Goal: Information Seeking & Learning: Learn about a topic

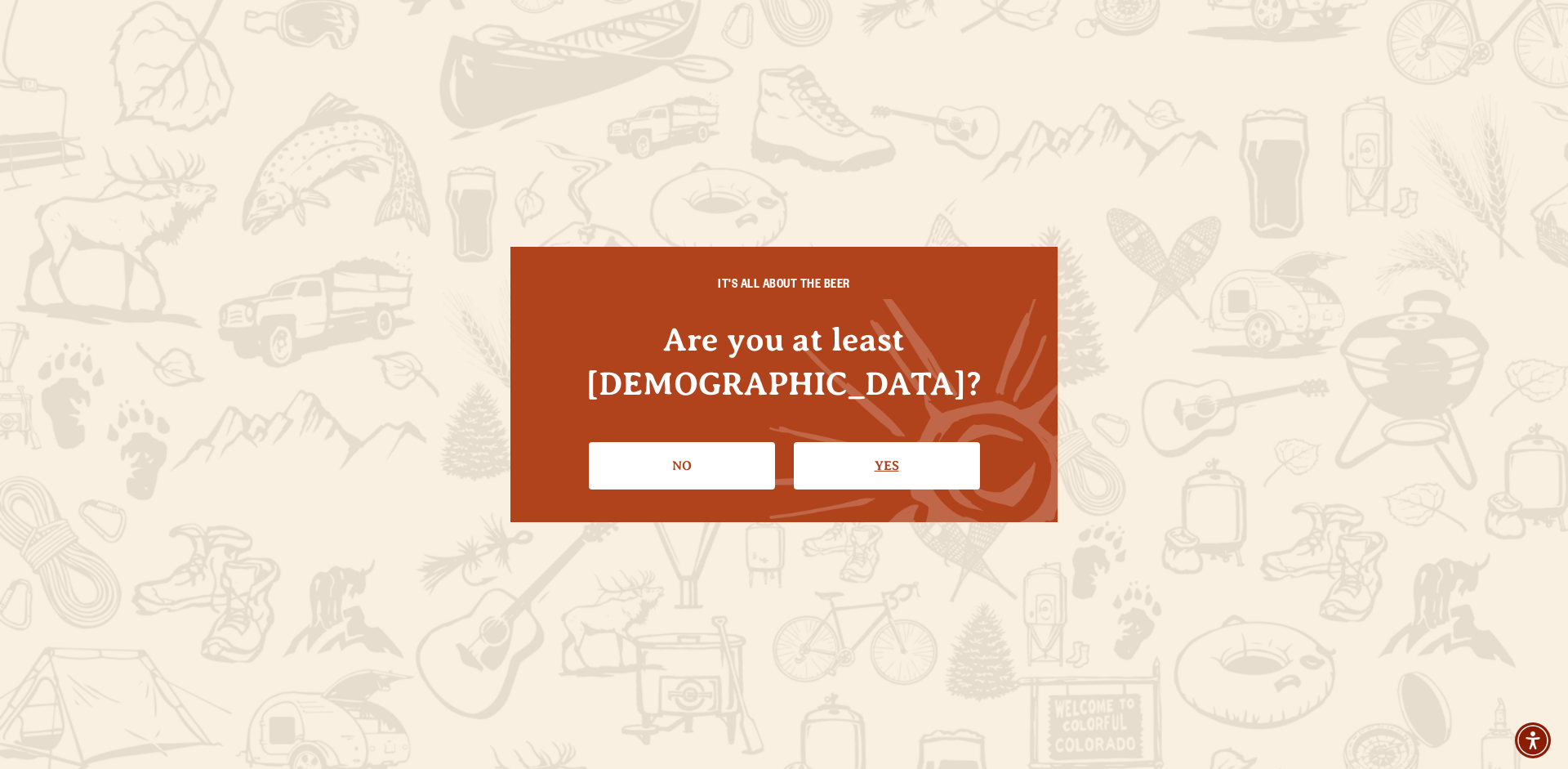
click at [872, 451] on link "Yes" at bounding box center [886, 465] width 186 height 48
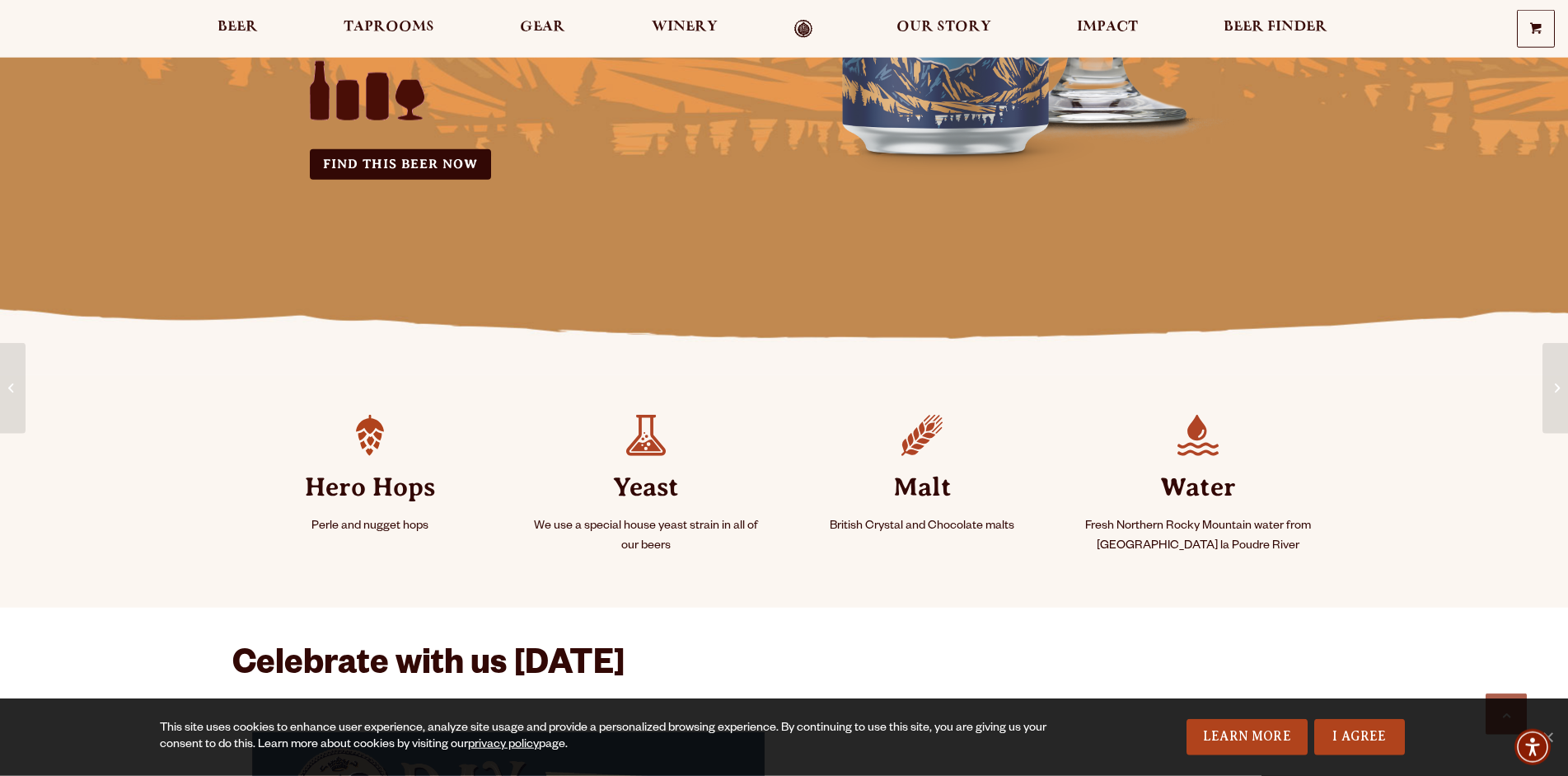
scroll to position [634, 0]
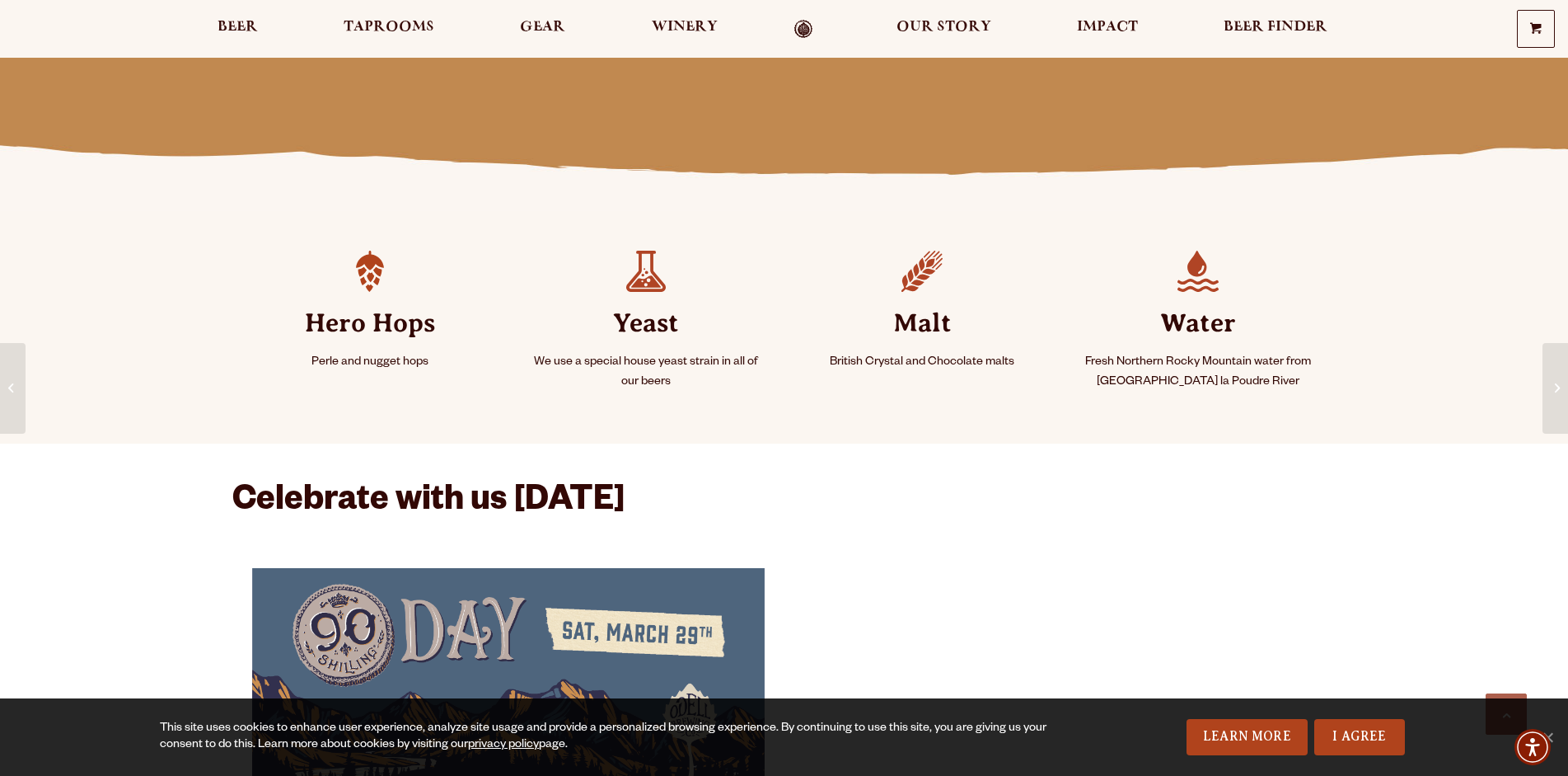
click at [666, 284] on img at bounding box center [646, 271] width 40 height 41
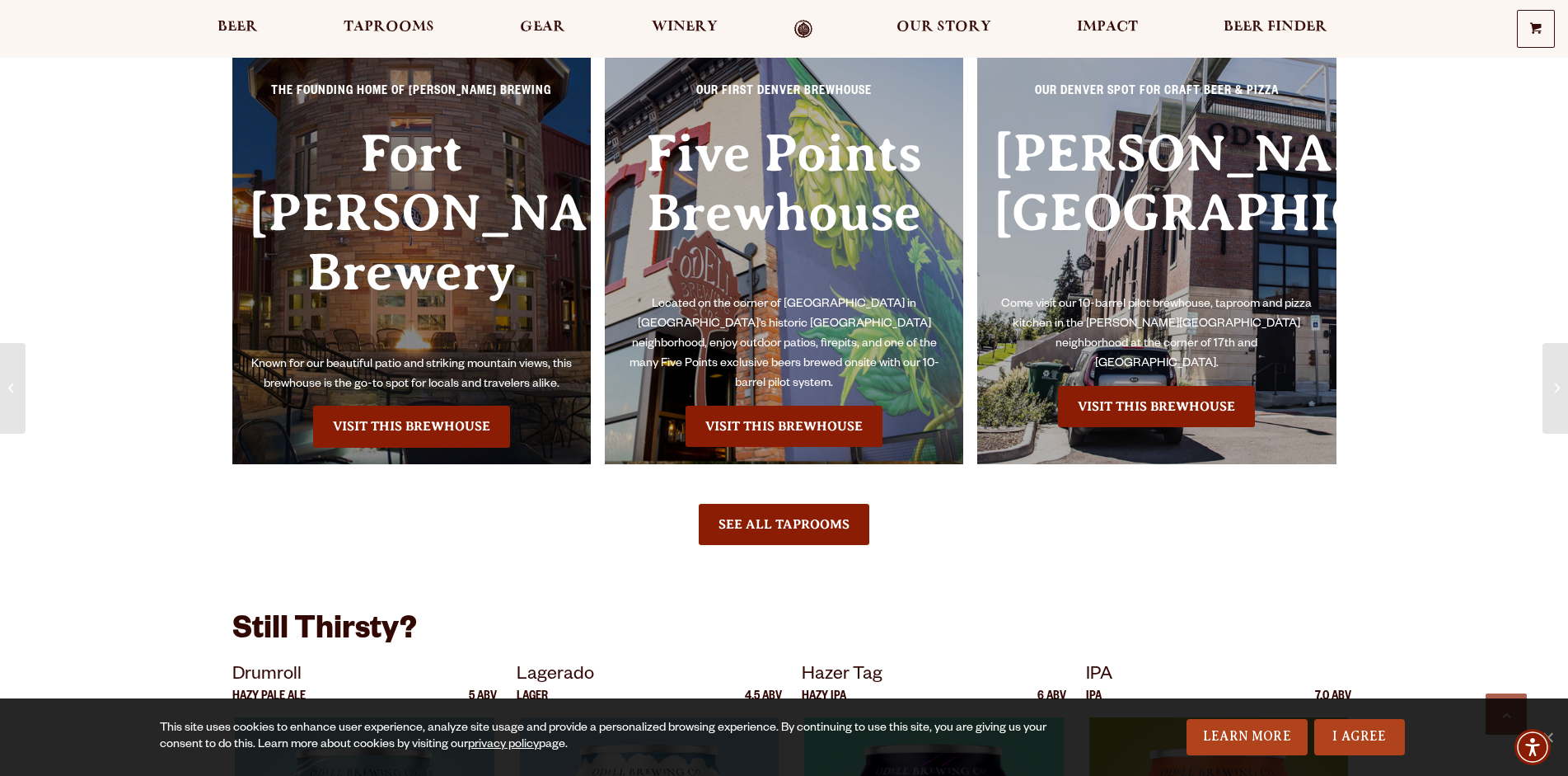
scroll to position [2058, 0]
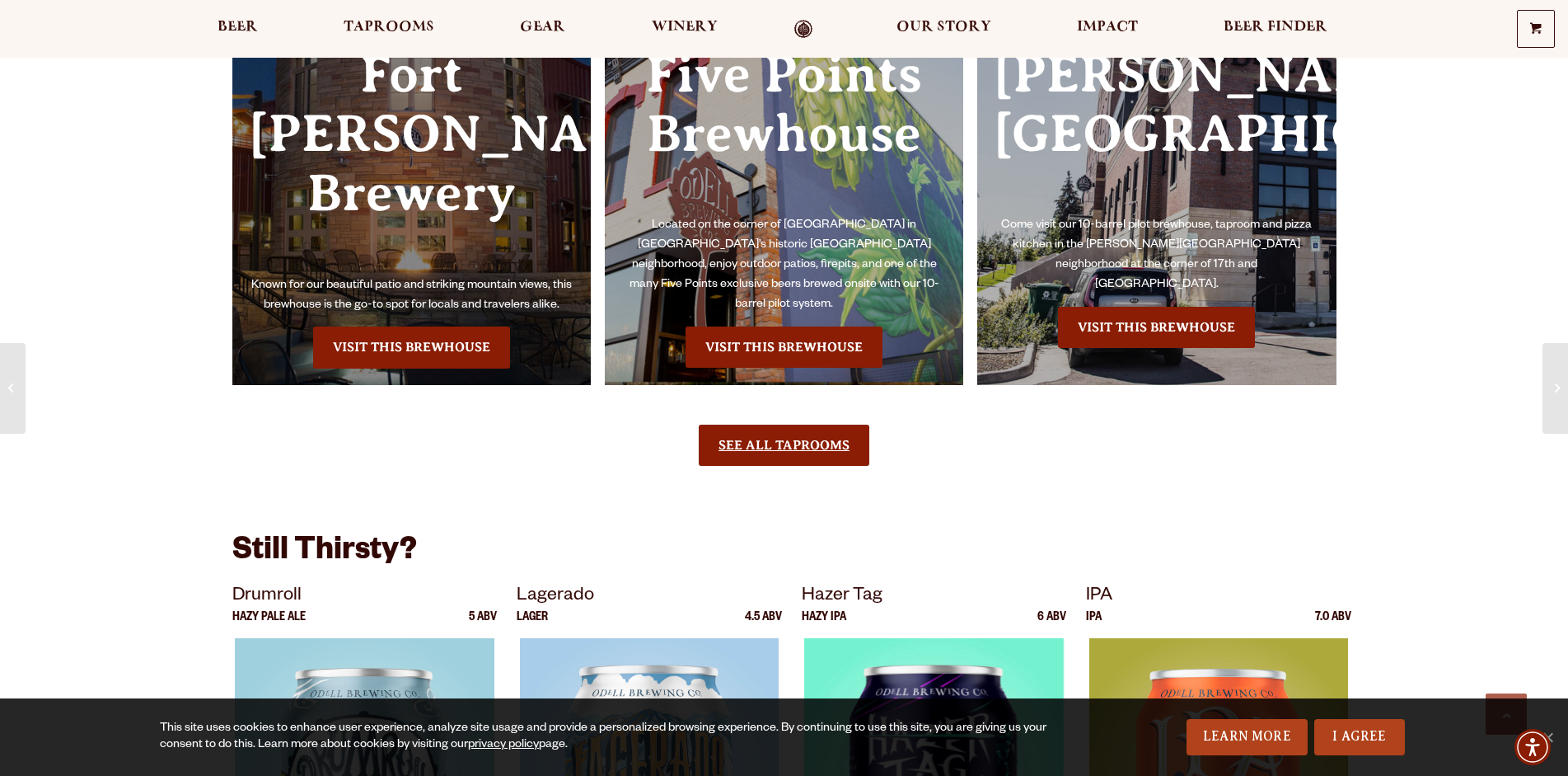
click at [806, 425] on link "See All Taprooms" at bounding box center [784, 445] width 171 height 41
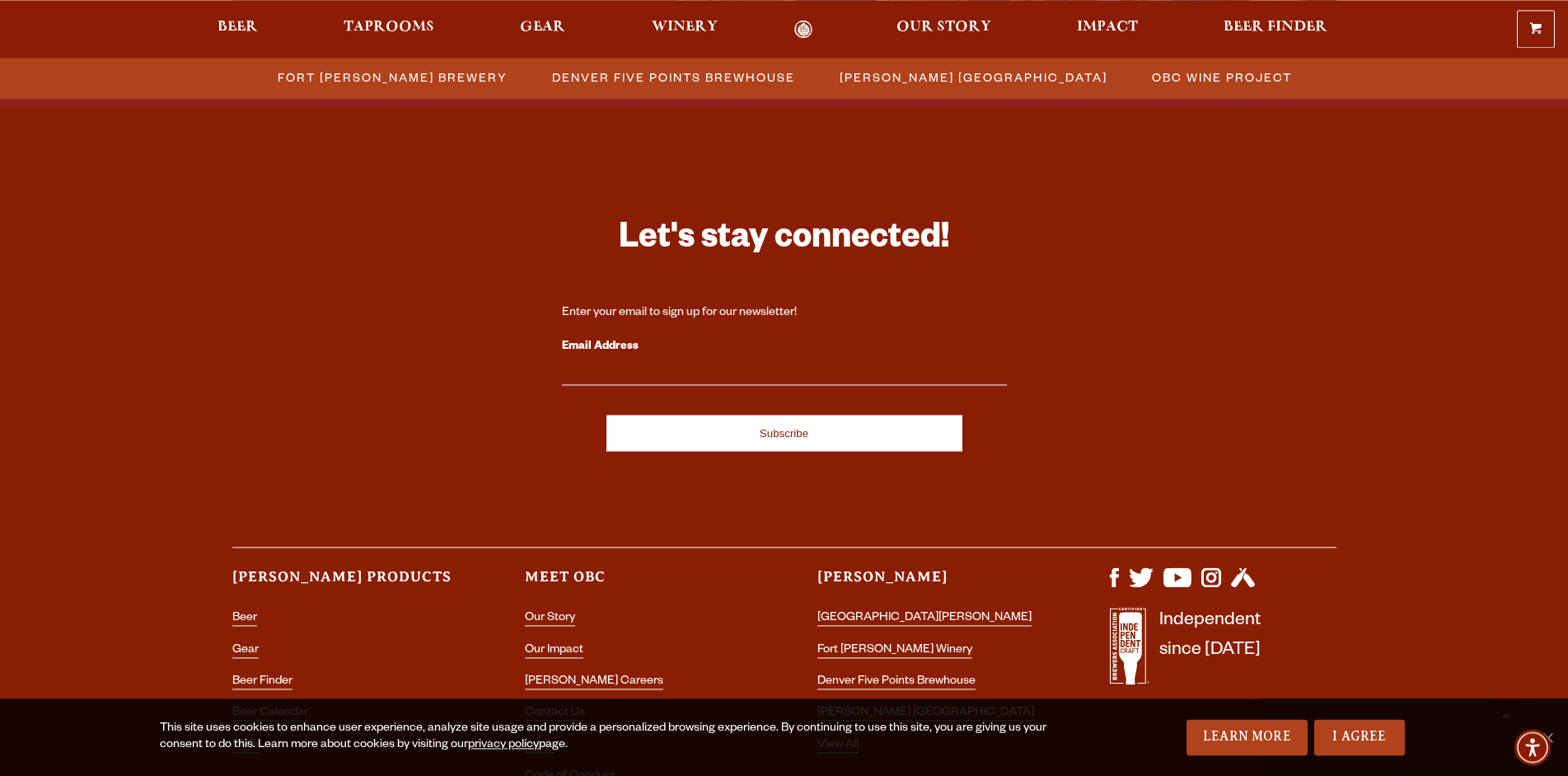
scroll to position [1688, 0]
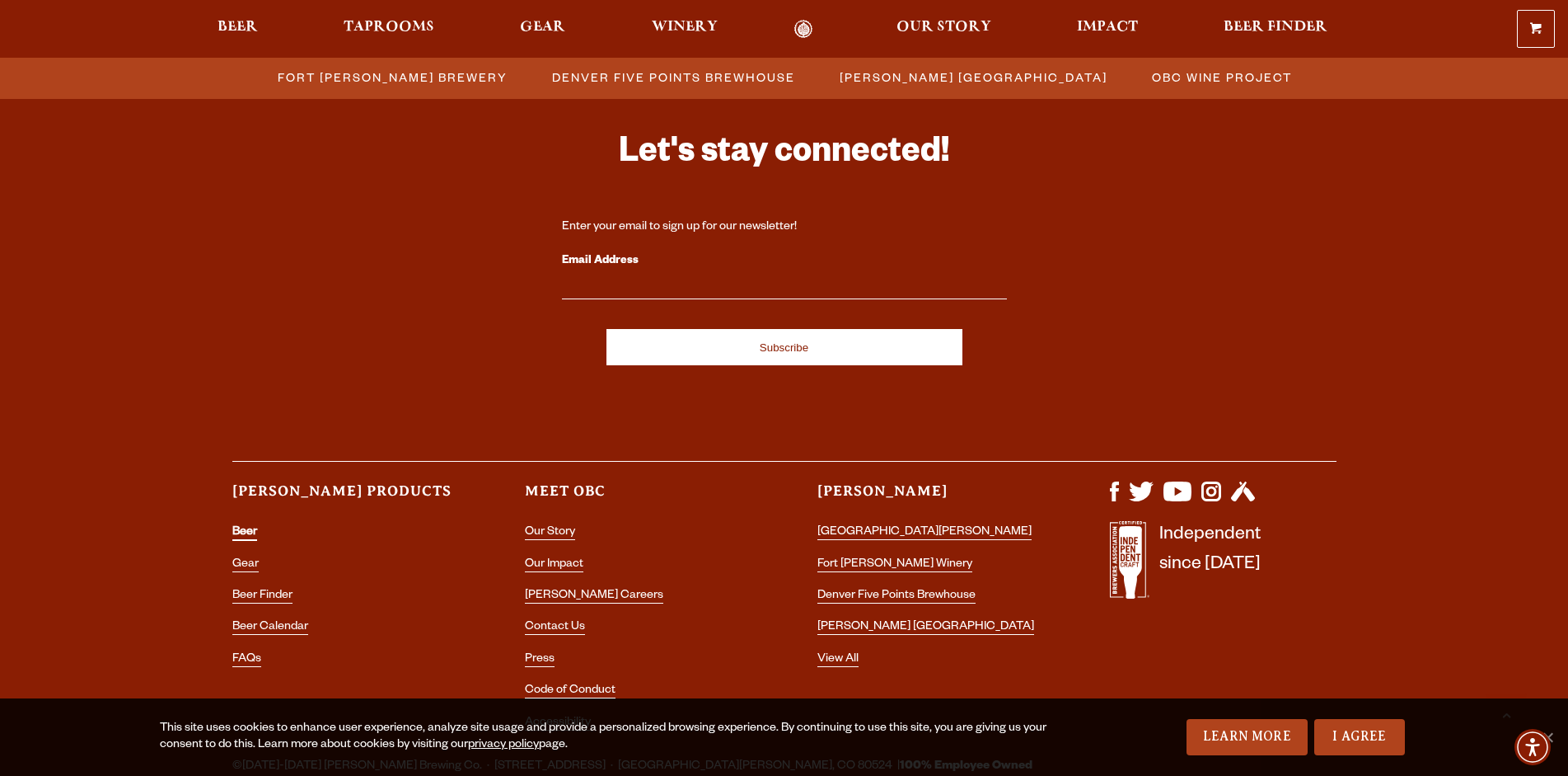
click at [257, 526] on link "Beer" at bounding box center [244, 533] width 24 height 15
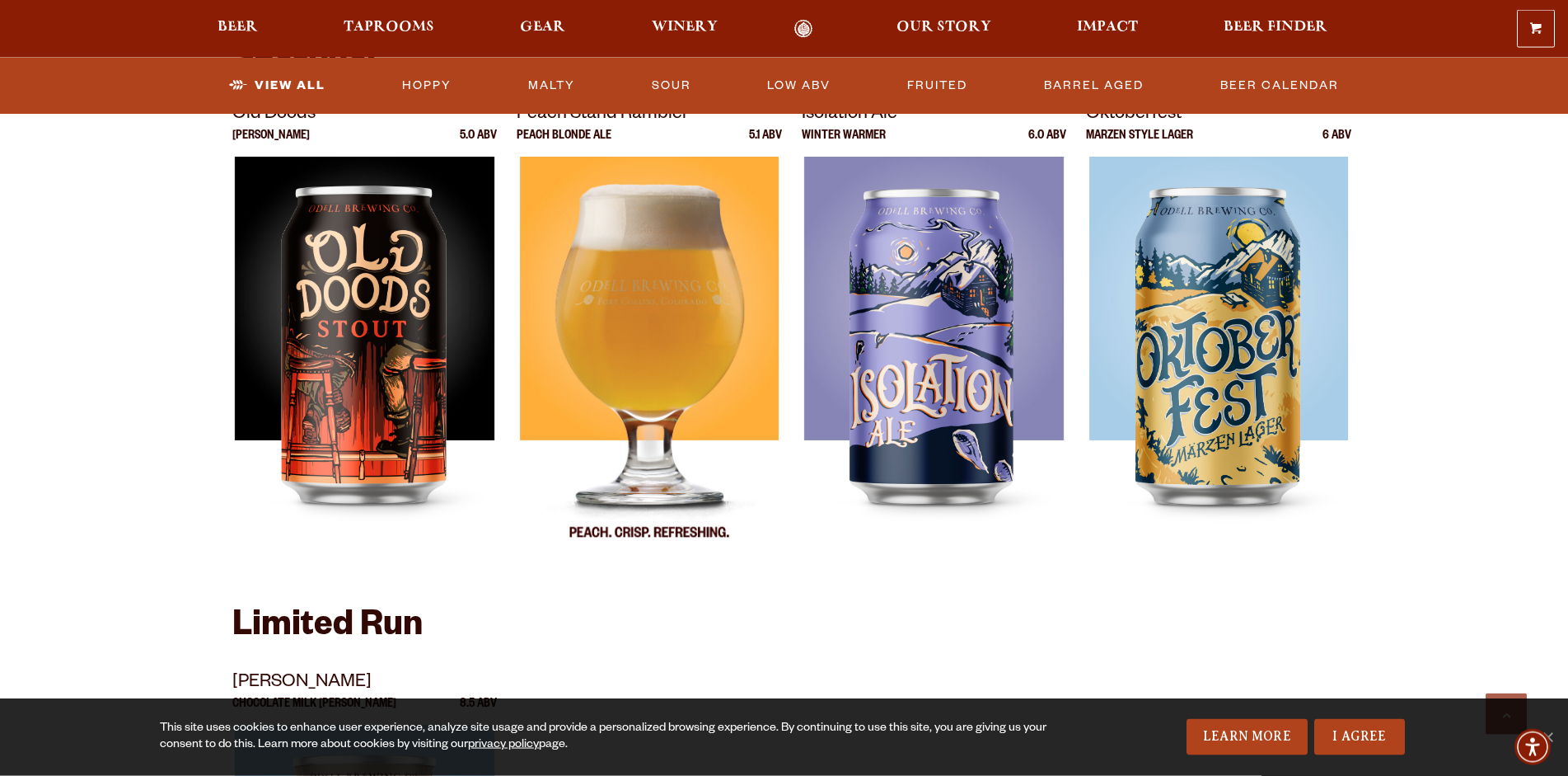
scroll to position [2217, 0]
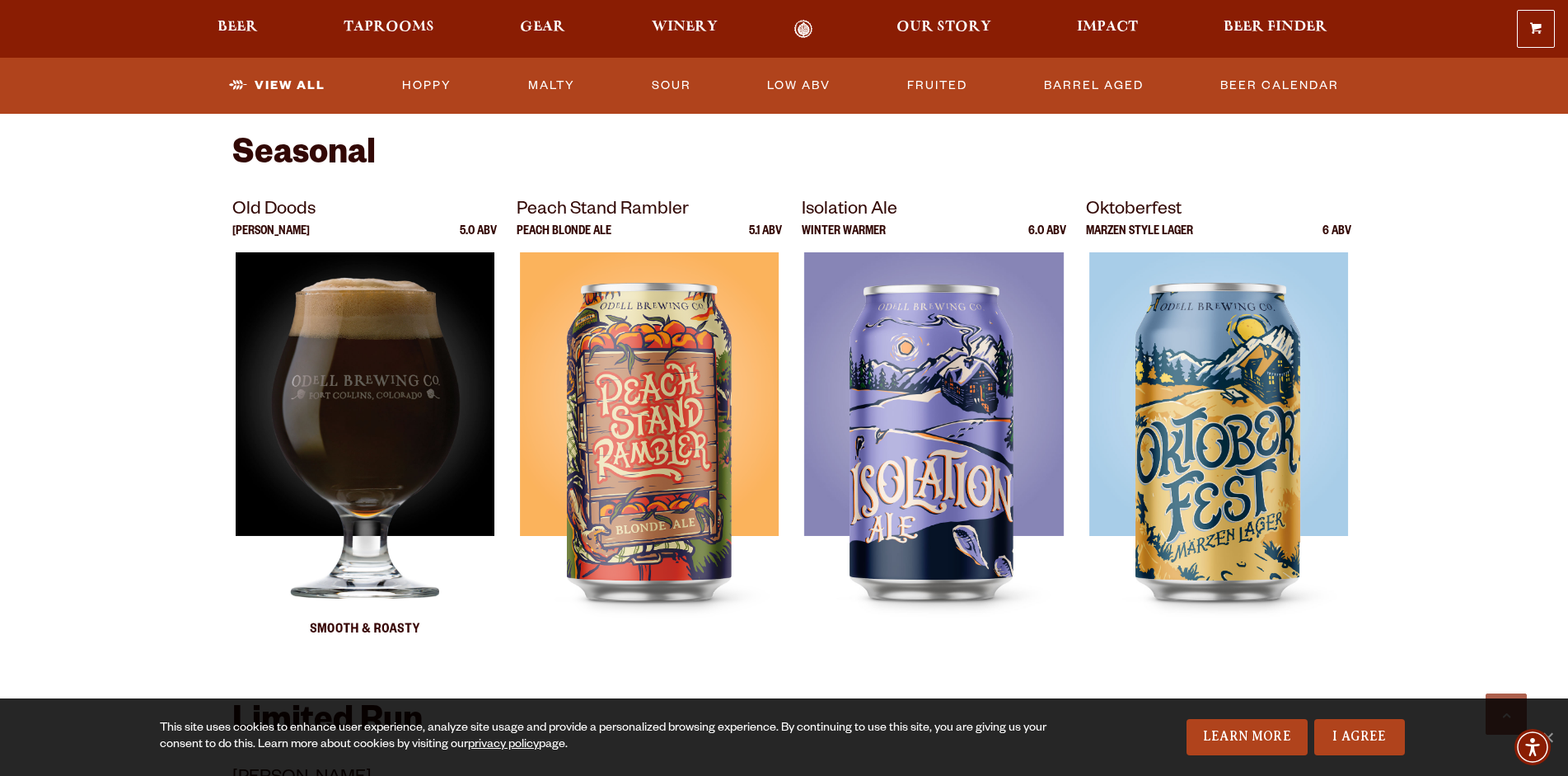
click at [445, 329] on img at bounding box center [364, 458] width 259 height 412
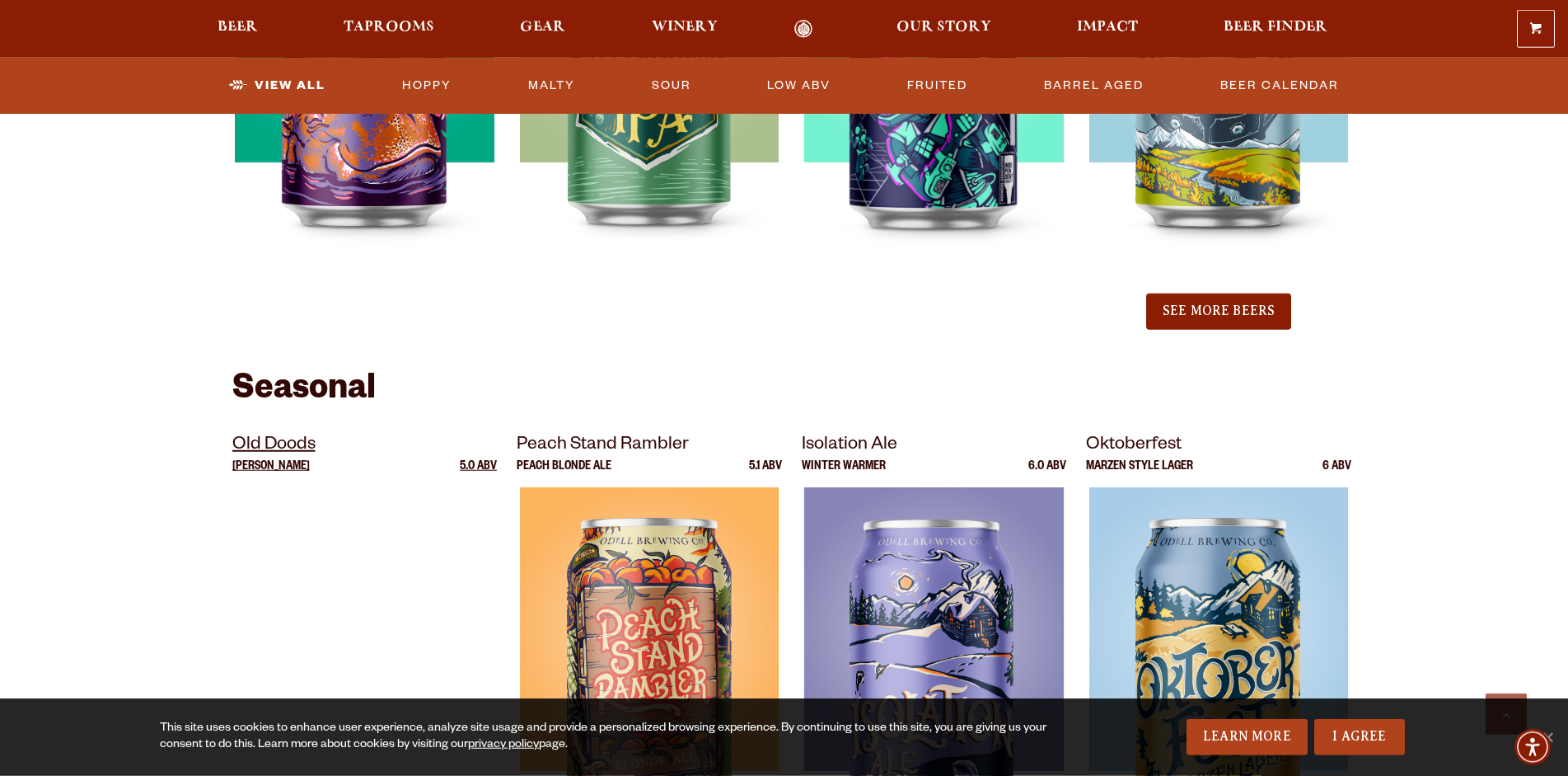
scroll to position [1979, 0]
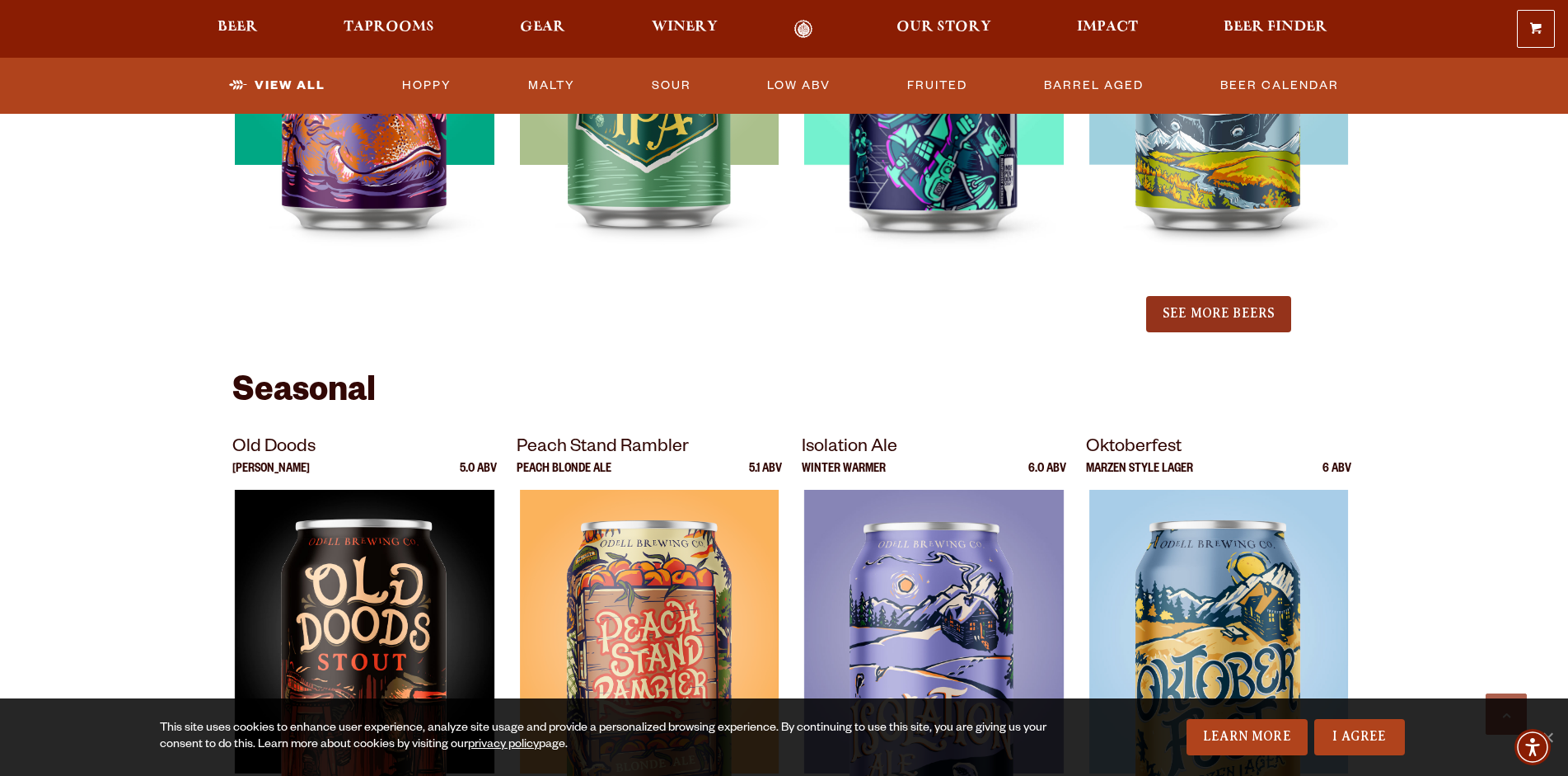
click at [1166, 296] on button "See More Beers" at bounding box center [1219, 313] width 145 height 36
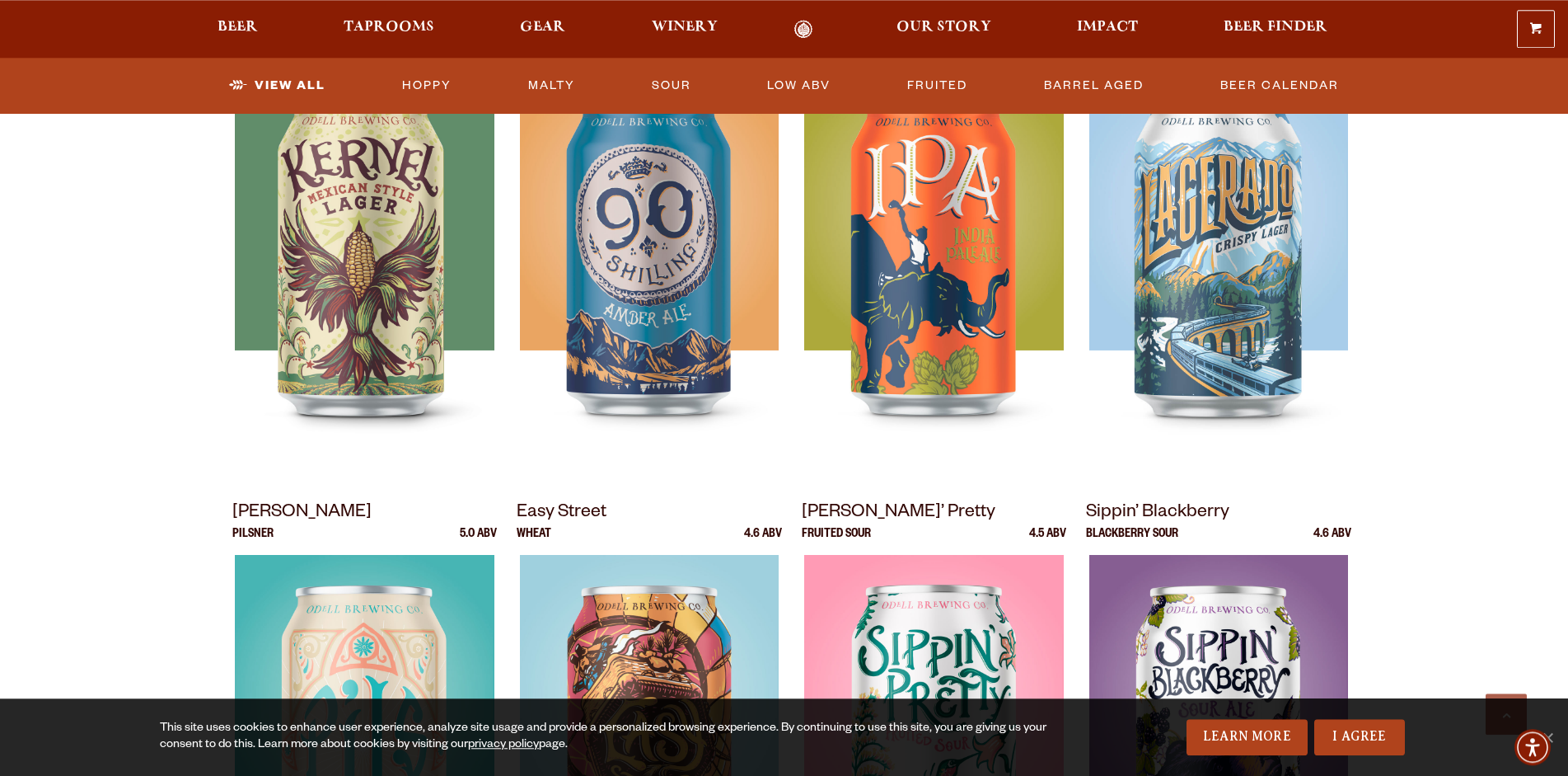
scroll to position [792, 0]
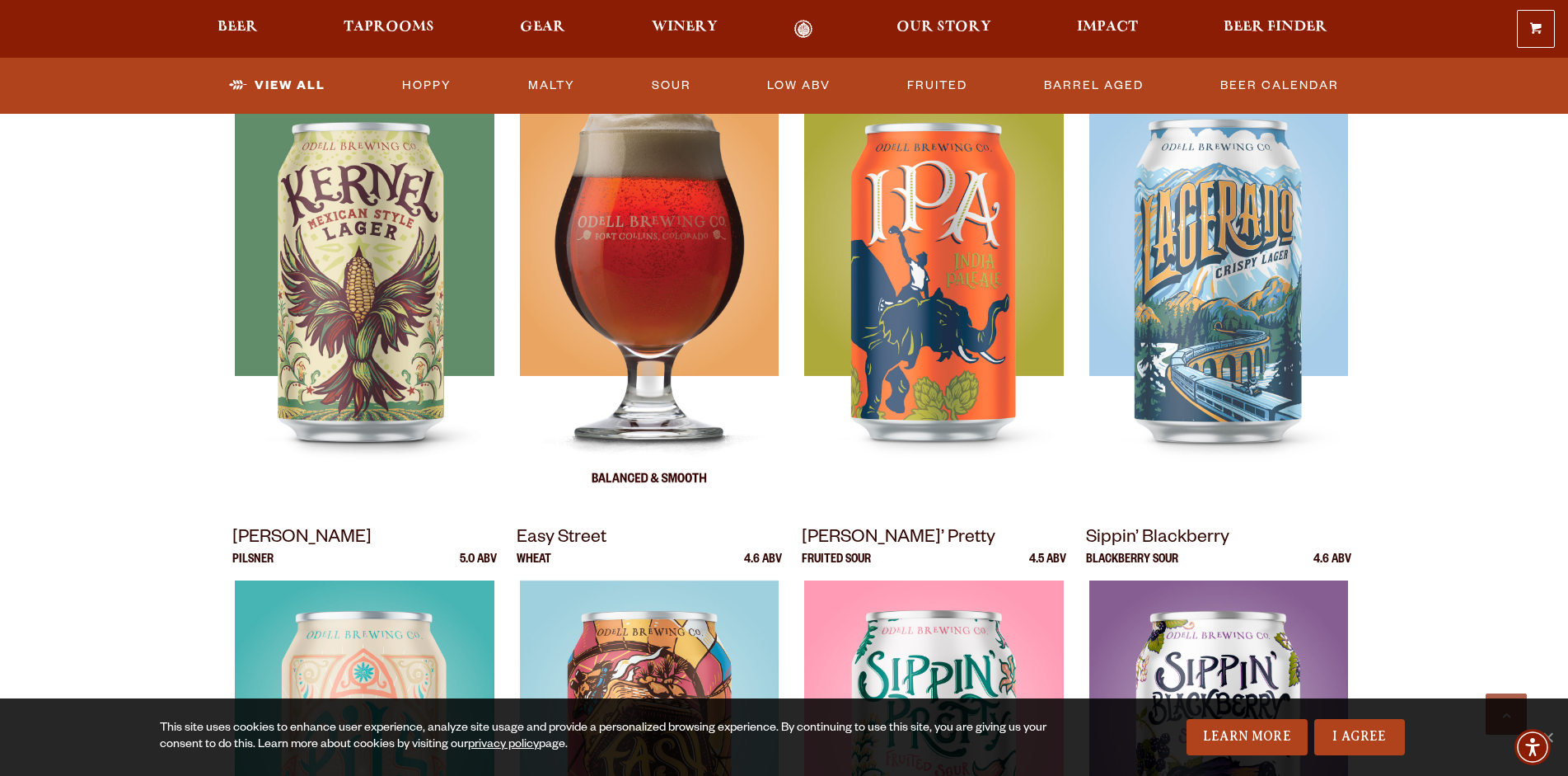
click at [642, 306] on img at bounding box center [649, 298] width 259 height 412
